Goal: Check status: Check status

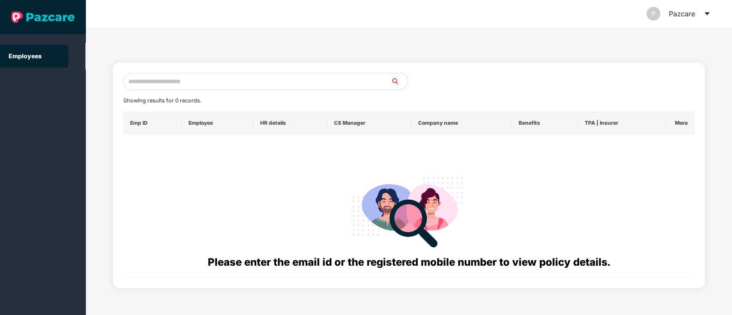
click at [146, 83] on input "text" at bounding box center [257, 81] width 268 height 17
paste input "**********"
type input "**********"
click at [696, 14] on div "P Pazcare" at bounding box center [678, 13] width 64 height 27
click at [706, 15] on icon "caret-down" at bounding box center [707, 13] width 7 height 7
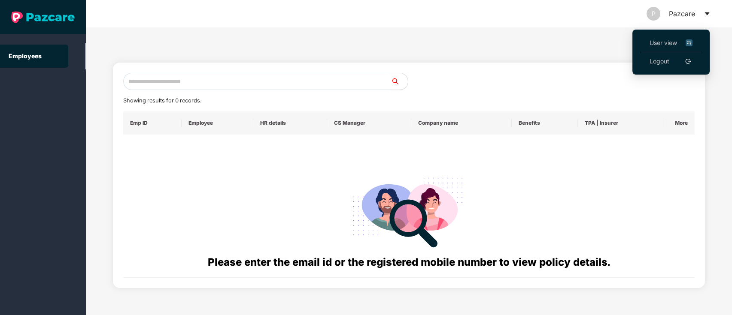
click at [691, 42] on img at bounding box center [689, 42] width 7 height 9
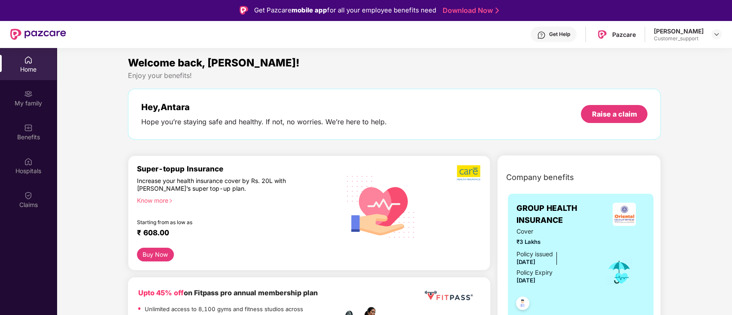
click at [722, 34] on header "Get Help Pazcare Antara Banerjee Customer_support" at bounding box center [366, 34] width 732 height 27
click at [716, 33] on img at bounding box center [716, 34] width 7 height 7
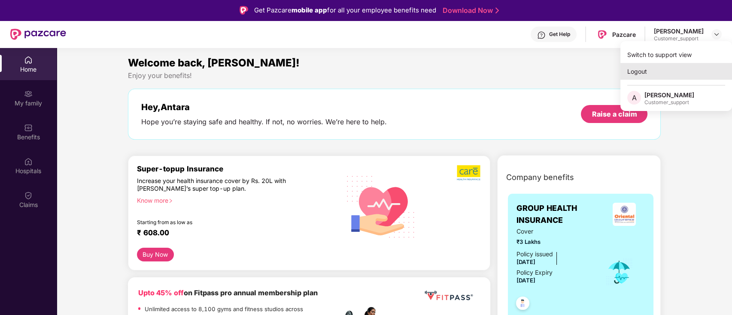
click at [656, 70] on div "Logout" at bounding box center [676, 71] width 112 height 17
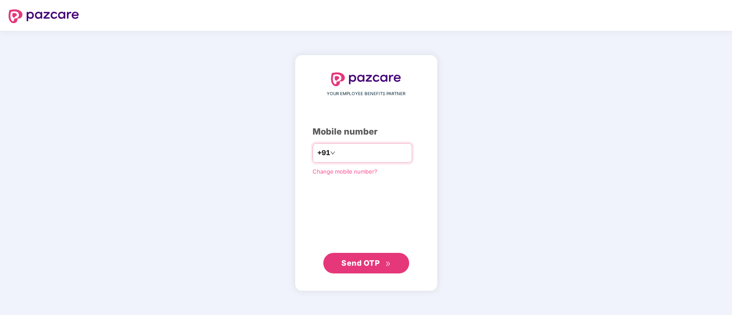
click at [337, 149] on input "number" at bounding box center [372, 153] width 70 height 14
type input "**********"
click at [354, 261] on span "Send OTP" at bounding box center [360, 262] width 38 height 9
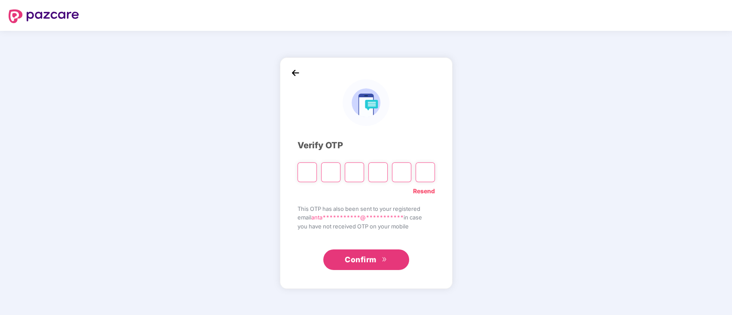
type input "*"
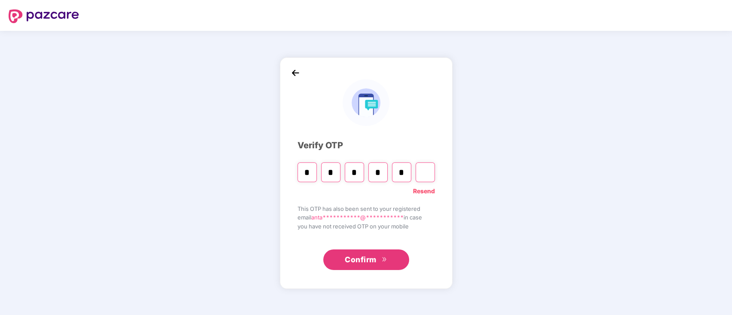
type input "*"
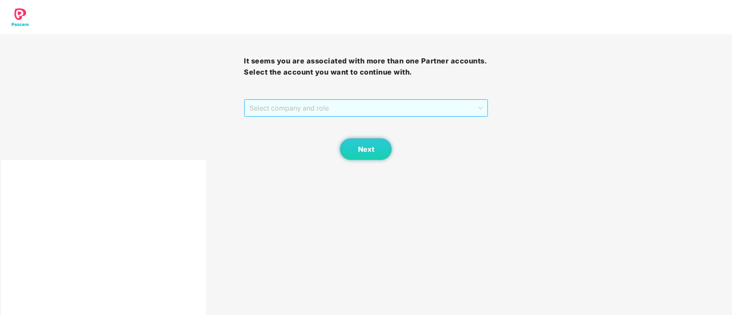
click at [264, 108] on span "Select company and role" at bounding box center [365, 108] width 233 height 16
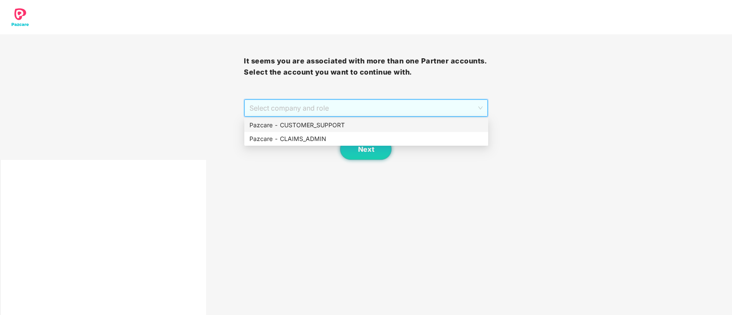
click at [288, 123] on div "Pazcare - CUSTOMER_SUPPORT" at bounding box center [366, 125] width 234 height 9
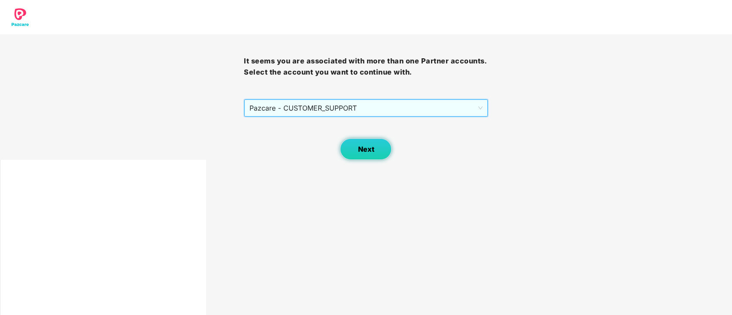
click at [359, 145] on button "Next" at bounding box center [366, 149] width 52 height 21
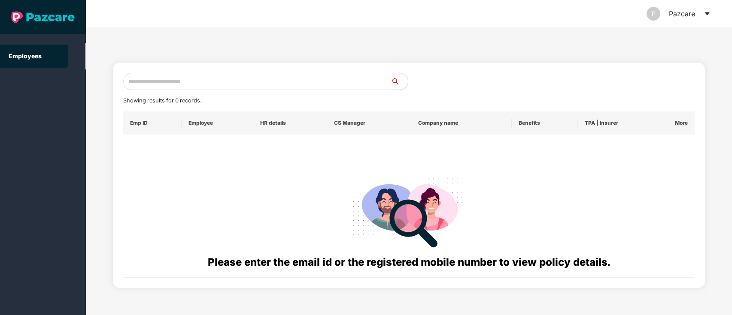
click at [189, 79] on input "text" at bounding box center [257, 81] width 268 height 17
paste input "**********"
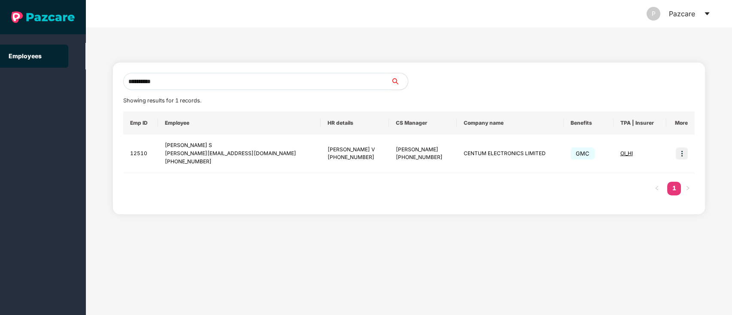
type input "**********"
click at [681, 156] on img at bounding box center [682, 154] width 12 height 12
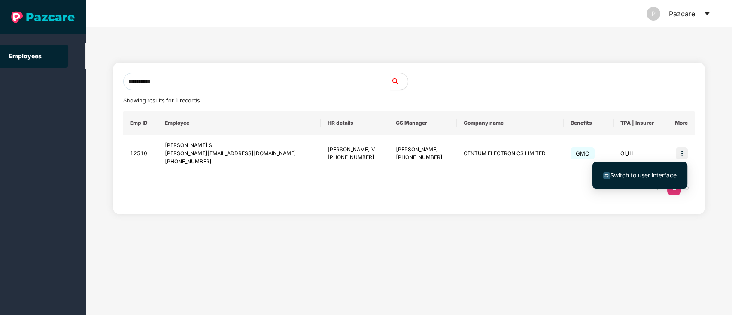
click at [661, 176] on span "Switch to user interface" at bounding box center [643, 175] width 67 height 7
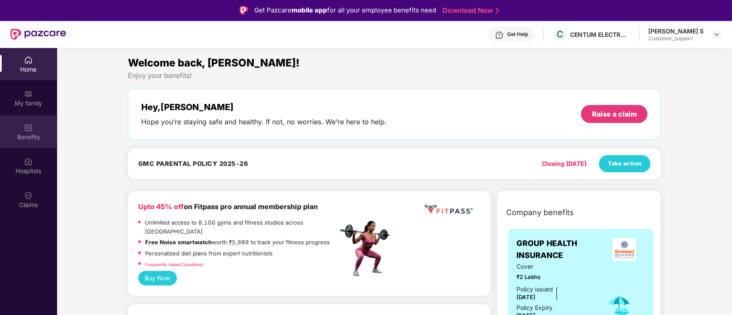
click at [26, 123] on div at bounding box center [28, 127] width 9 height 9
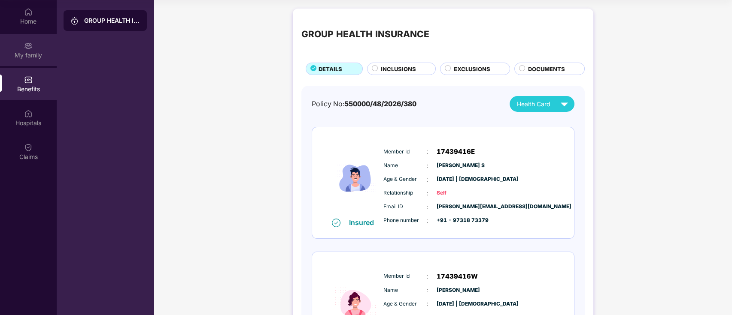
click at [52, 42] on div "My family" at bounding box center [28, 50] width 57 height 32
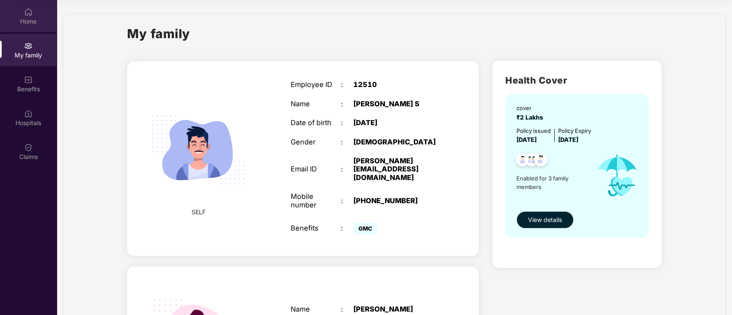
click at [28, 9] on img at bounding box center [28, 12] width 9 height 9
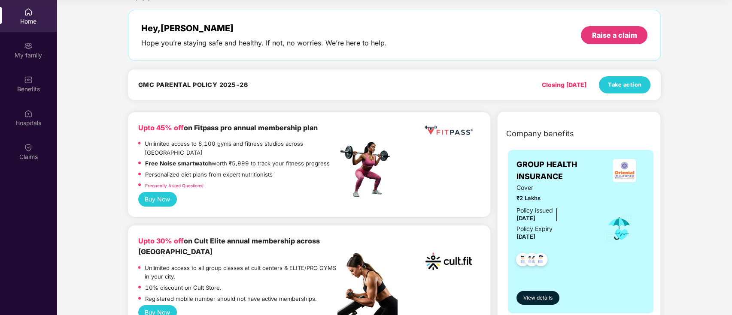
scroll to position [27, 0]
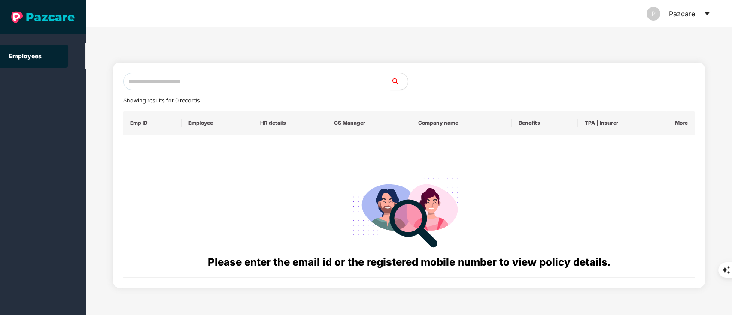
click at [165, 74] on input "text" at bounding box center [257, 81] width 268 height 17
paste input "**********"
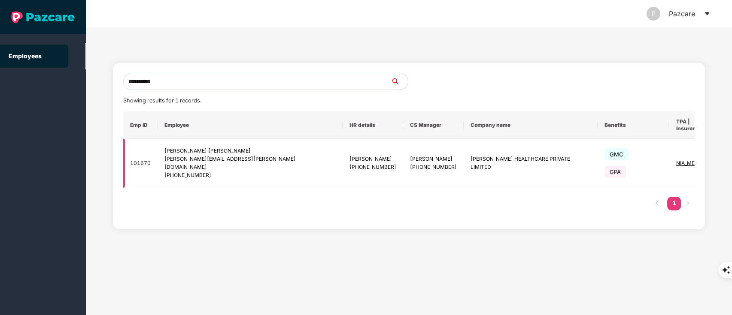
type input "**********"
click at [728, 158] on img at bounding box center [734, 164] width 12 height 12
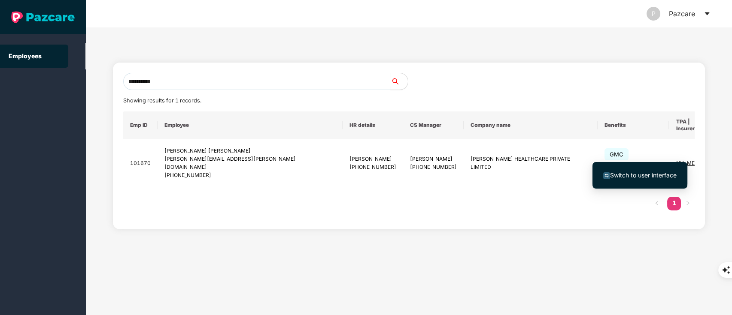
click at [631, 180] on span "Switch to user interface" at bounding box center [639, 175] width 73 height 9
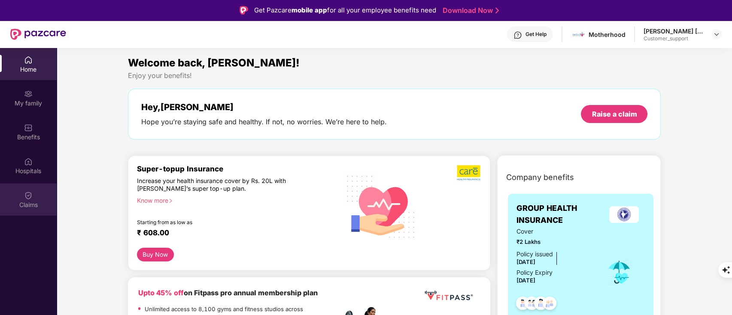
click at [14, 207] on div "Claims" at bounding box center [28, 205] width 57 height 9
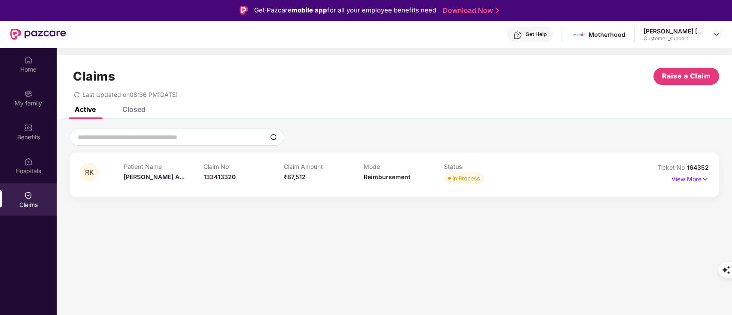
click at [685, 176] on p "View More" at bounding box center [689, 179] width 37 height 12
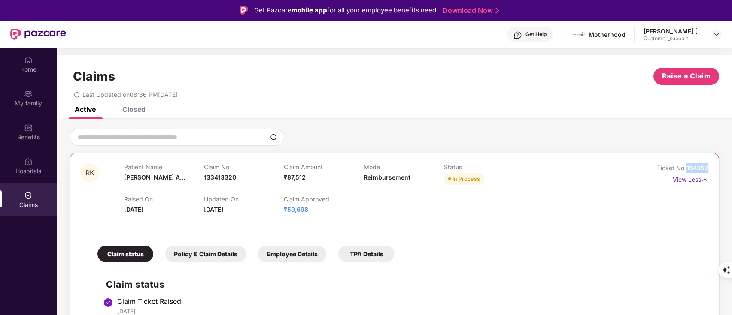
drag, startPoint x: 686, startPoint y: 166, endPoint x: 726, endPoint y: 166, distance: 39.5
copy span "164352"
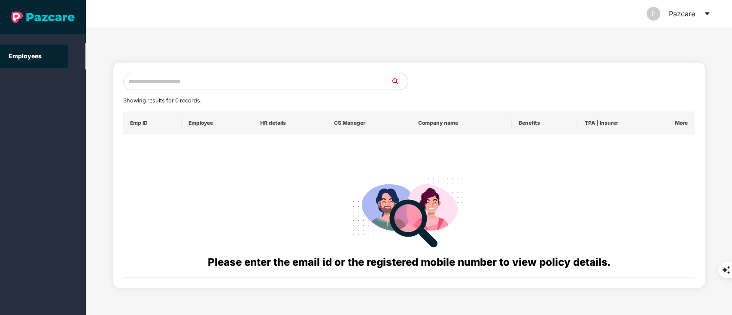
click at [235, 83] on input "text" at bounding box center [257, 81] width 268 height 17
paste input "**********"
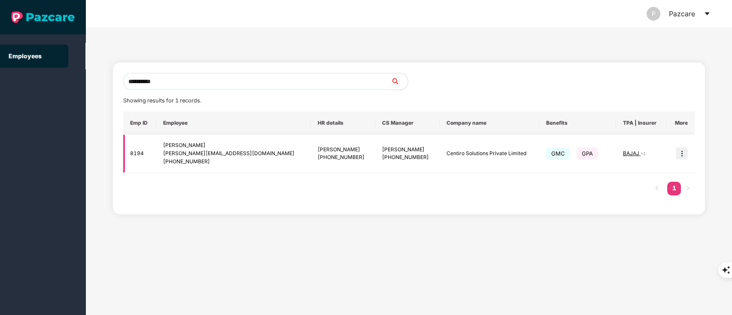
type input "**********"
click at [683, 151] on img at bounding box center [682, 154] width 12 height 12
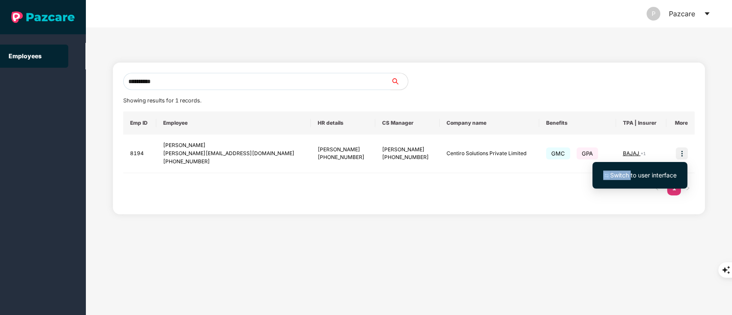
drag, startPoint x: 619, startPoint y: 189, endPoint x: 630, endPoint y: 174, distance: 18.1
click at [630, 174] on div "Switch to user interface" at bounding box center [639, 175] width 95 height 35
click at [630, 174] on span "Switch to user interface" at bounding box center [643, 175] width 67 height 7
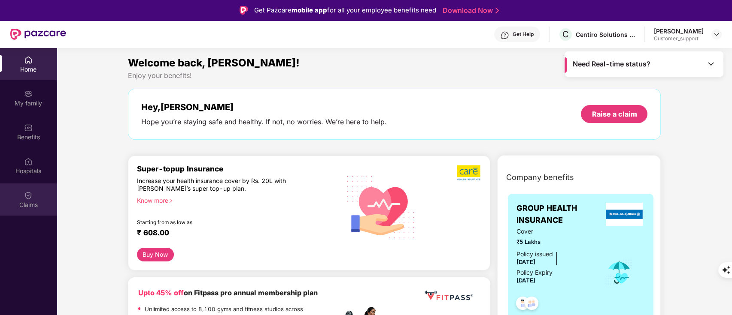
click at [18, 196] on div "Claims" at bounding box center [28, 200] width 57 height 32
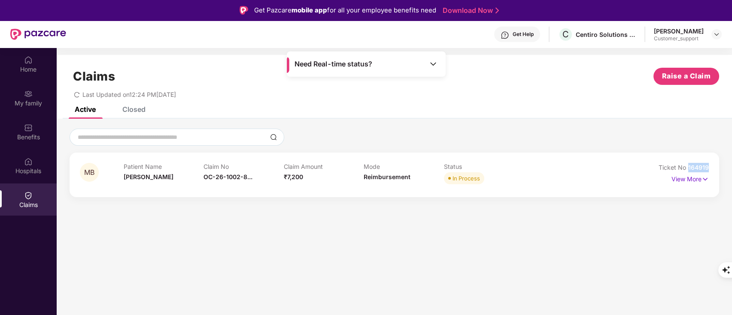
drag, startPoint x: 687, startPoint y: 165, endPoint x: 728, endPoint y: 163, distance: 40.8
click at [728, 163] on div "MB Patient Name Mita Batobyal Claim No OC-26-1002-8... Claim Amount ₹7,200 Mode…" at bounding box center [394, 163] width 675 height 69
copy span "164919"
click at [562, 67] on div "Claims Raise a Claim Last Updated on 12:24 PM, 12 Aug 2025" at bounding box center [394, 81] width 675 height 52
